Goal: Transaction & Acquisition: Download file/media

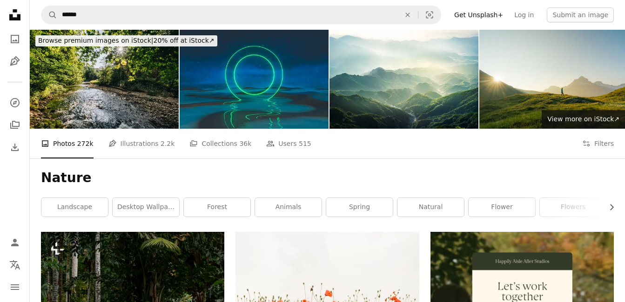
scroll to position [825, 0]
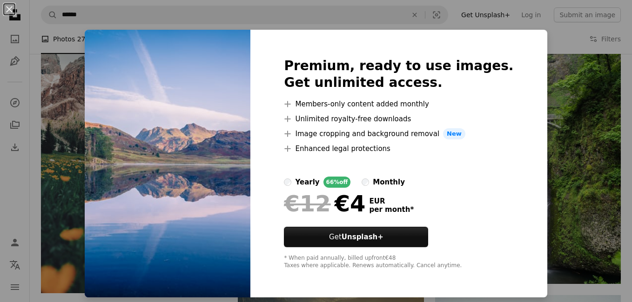
click at [537, 41] on div "An X shape Premium, ready to use images. Get unlimited access. A plus sign Memb…" at bounding box center [316, 151] width 632 height 302
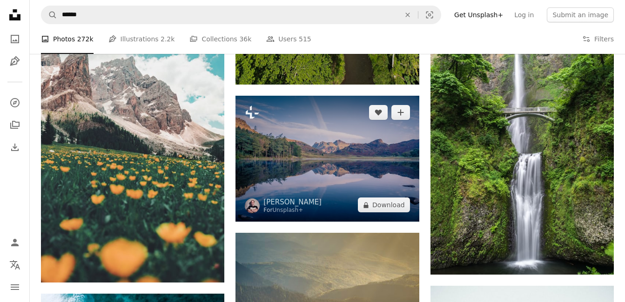
click at [352, 140] on img at bounding box center [326, 159] width 183 height 126
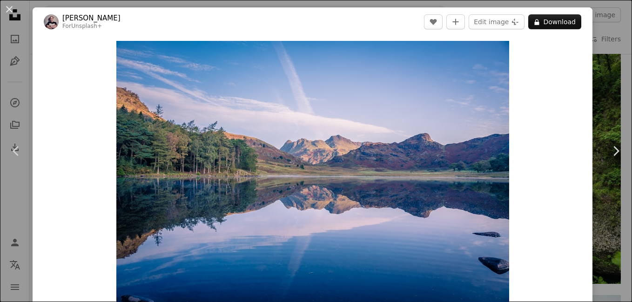
click at [599, 29] on div "An X shape Chevron left Chevron right [PERSON_NAME] For Unsplash+ A heart A plu…" at bounding box center [316, 151] width 632 height 302
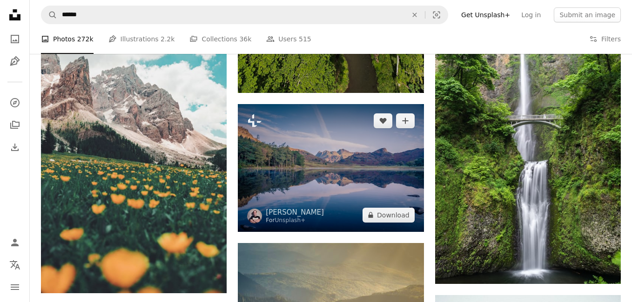
click at [291, 151] on img at bounding box center [331, 168] width 186 height 128
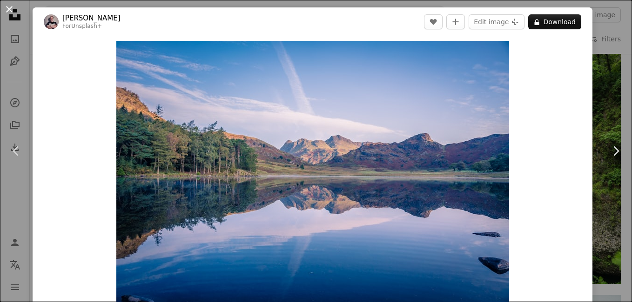
click at [7, 8] on button "An X shape" at bounding box center [9, 9] width 11 height 11
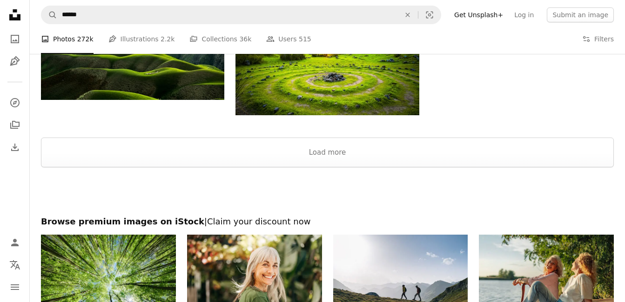
scroll to position [1756, 0]
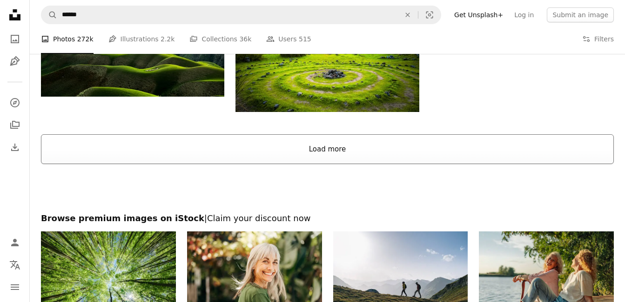
click at [345, 150] on button "Load more" at bounding box center [327, 149] width 573 height 30
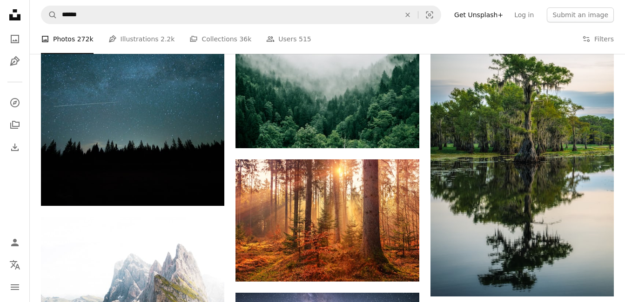
scroll to position [2910, 0]
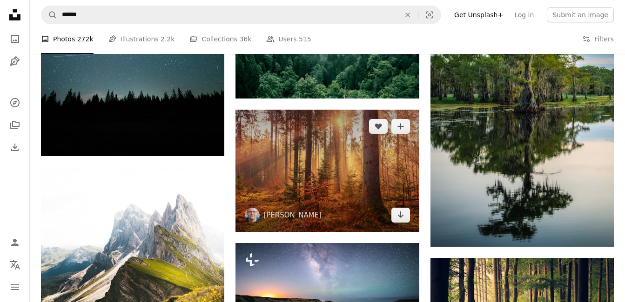
click at [345, 150] on img at bounding box center [326, 171] width 183 height 122
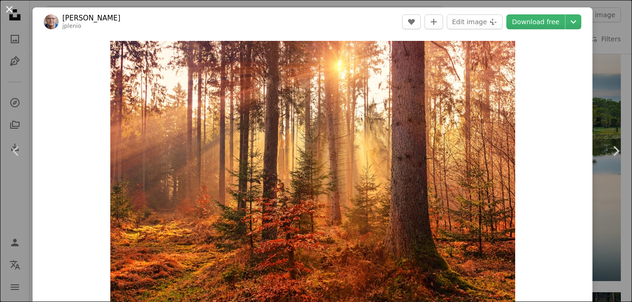
click at [8, 13] on button "An X shape" at bounding box center [9, 9] width 11 height 11
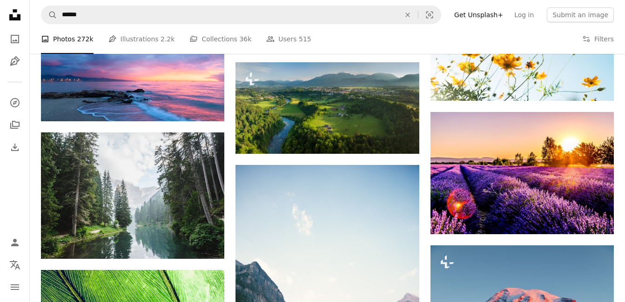
scroll to position [4455, 0]
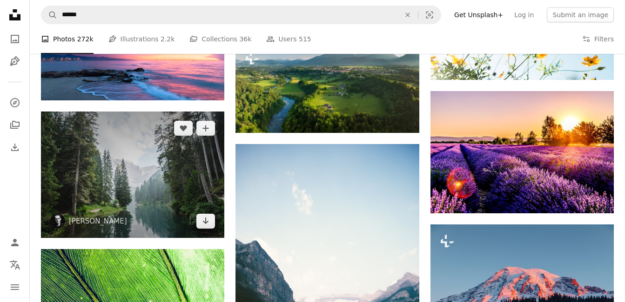
click at [163, 166] on img at bounding box center [132, 175] width 183 height 127
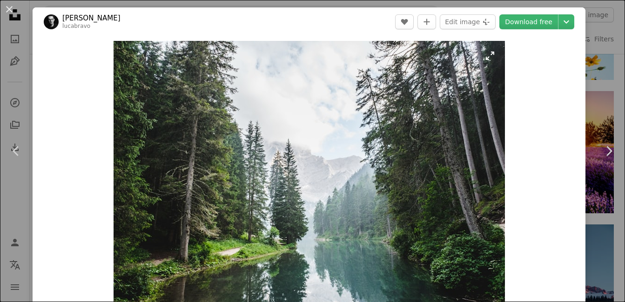
drag, startPoint x: 337, startPoint y: 148, endPoint x: 377, endPoint y: 150, distance: 40.1
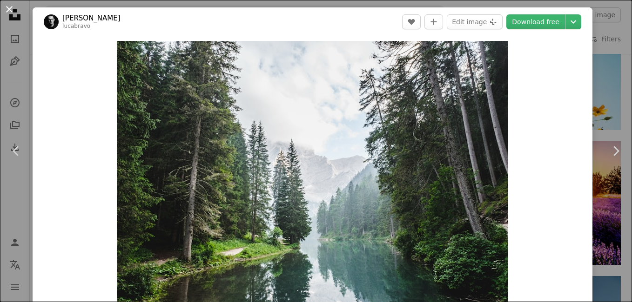
click at [8, 8] on button "An X shape" at bounding box center [9, 9] width 11 height 11
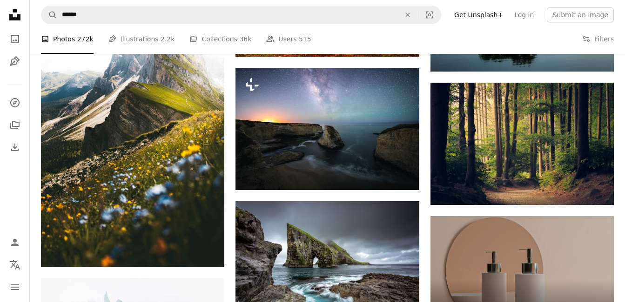
scroll to position [2854, 0]
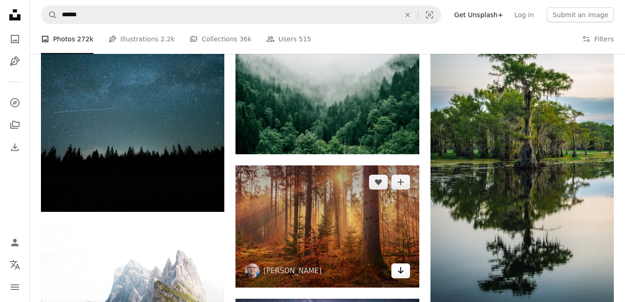
click at [401, 267] on icon "Arrow pointing down" at bounding box center [400, 270] width 7 height 11
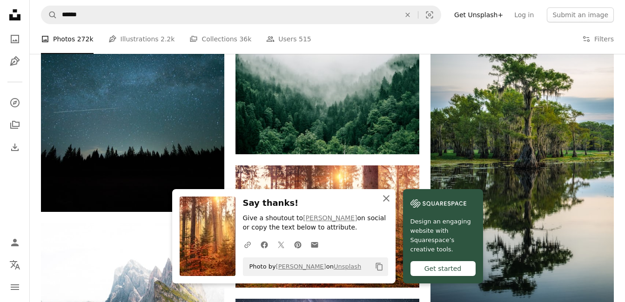
click at [387, 194] on icon "An X shape" at bounding box center [386, 198] width 11 height 11
